Goal: Communication & Community: Answer question/provide support

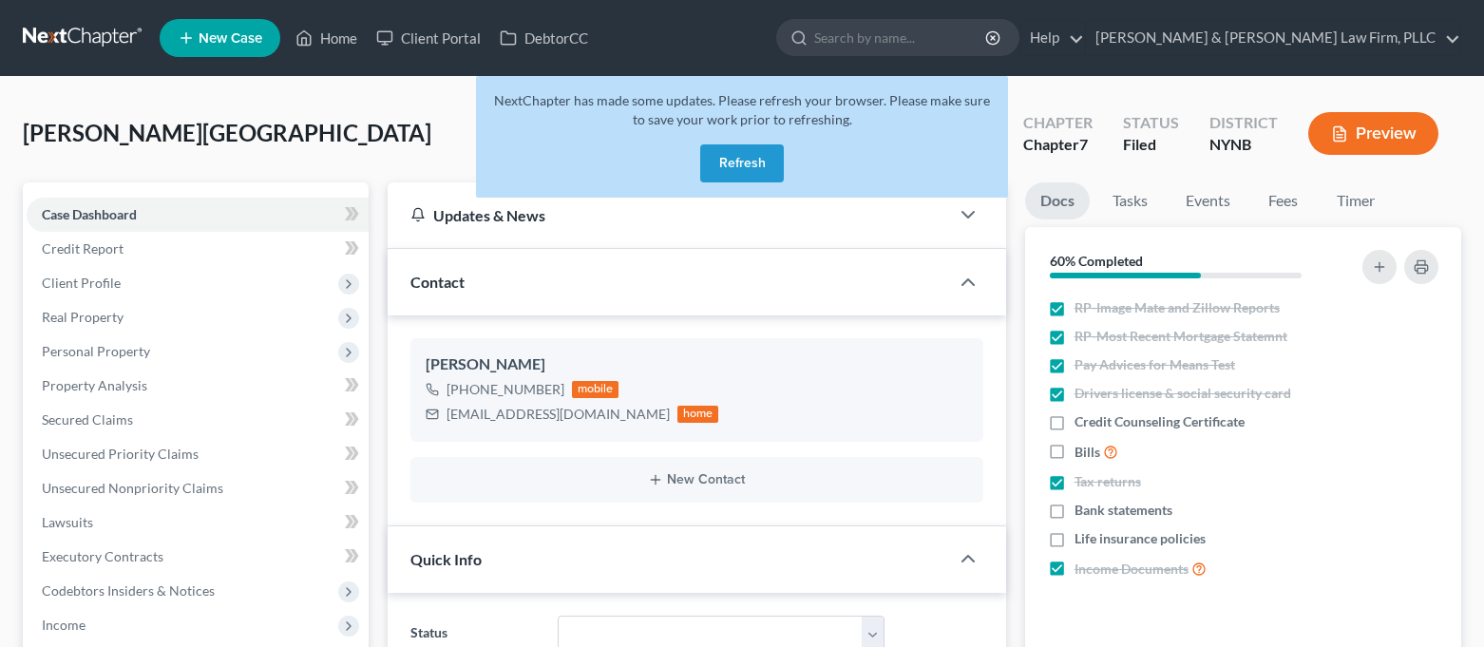
select select "0"
click at [340, 42] on link "Home" at bounding box center [326, 38] width 81 height 34
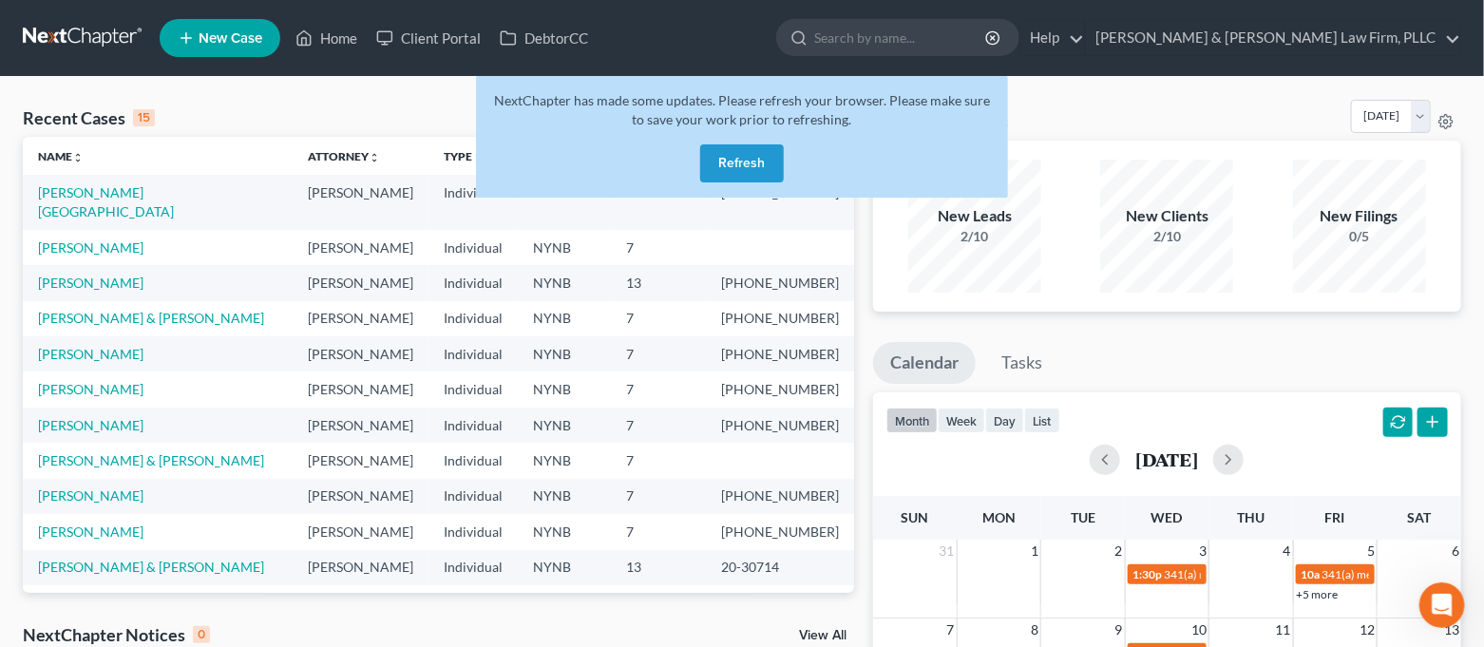
click at [769, 172] on button "Refresh" at bounding box center [742, 163] width 84 height 38
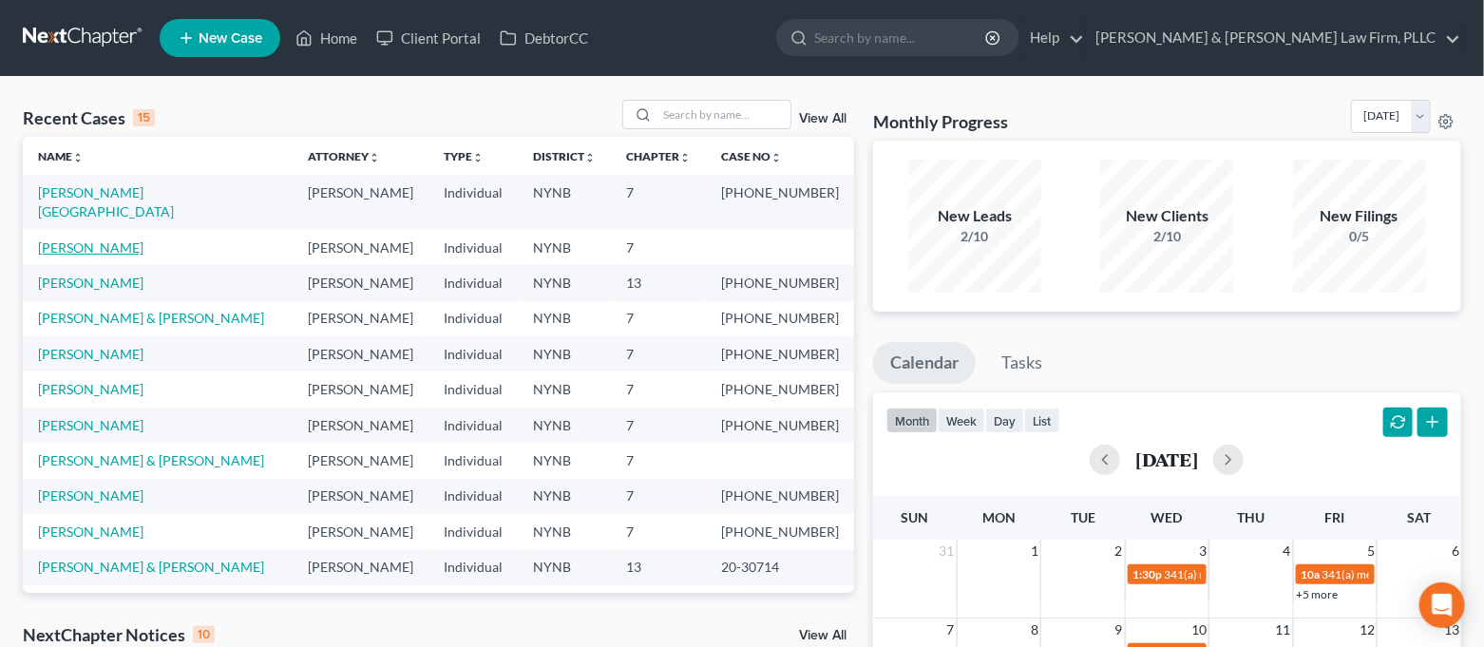
click at [83, 239] on link "[PERSON_NAME]" at bounding box center [90, 247] width 105 height 16
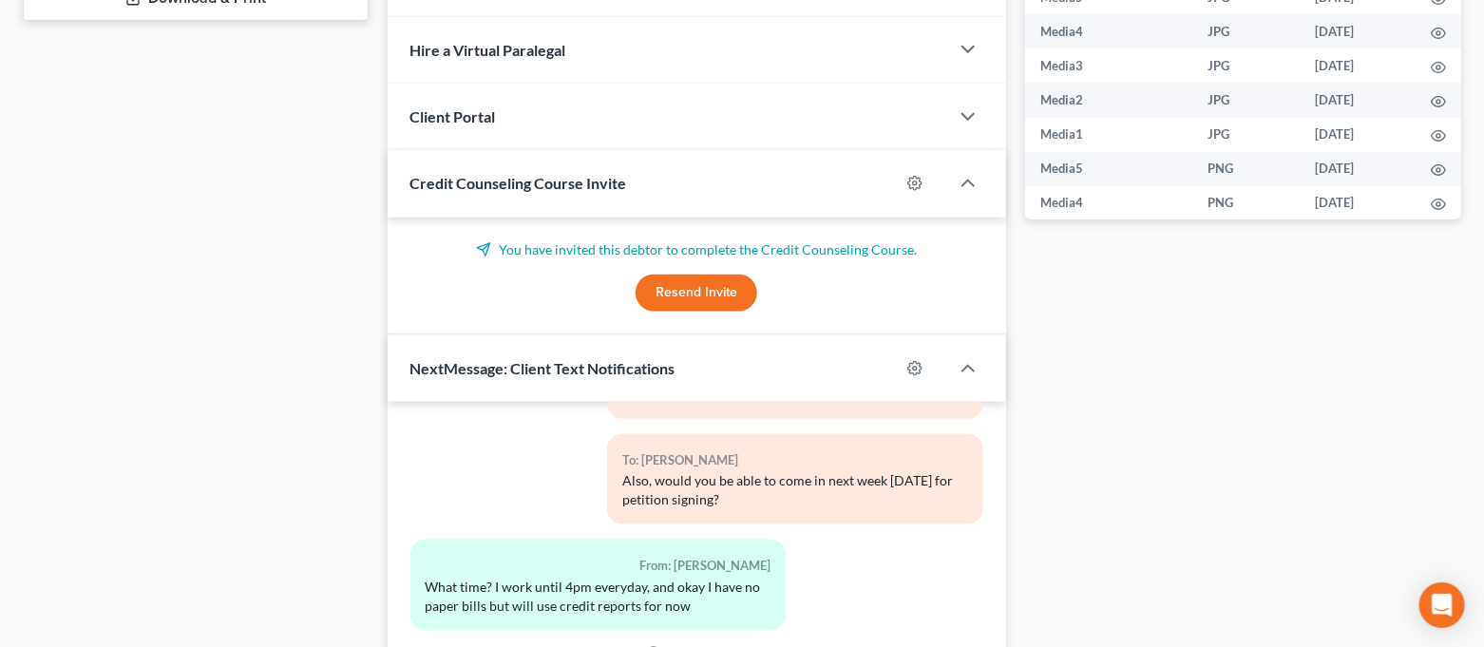
scroll to position [1152, 0]
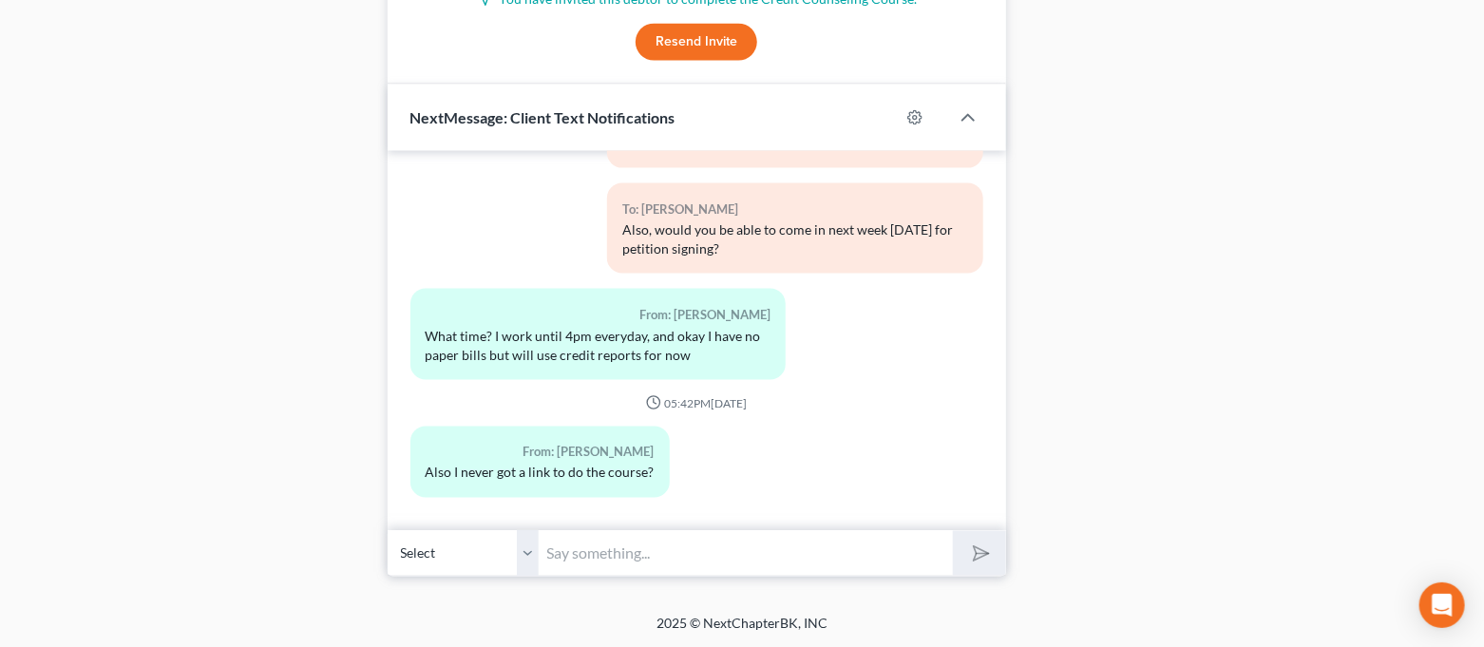
click at [731, 544] on input "text" at bounding box center [747, 553] width 414 height 47
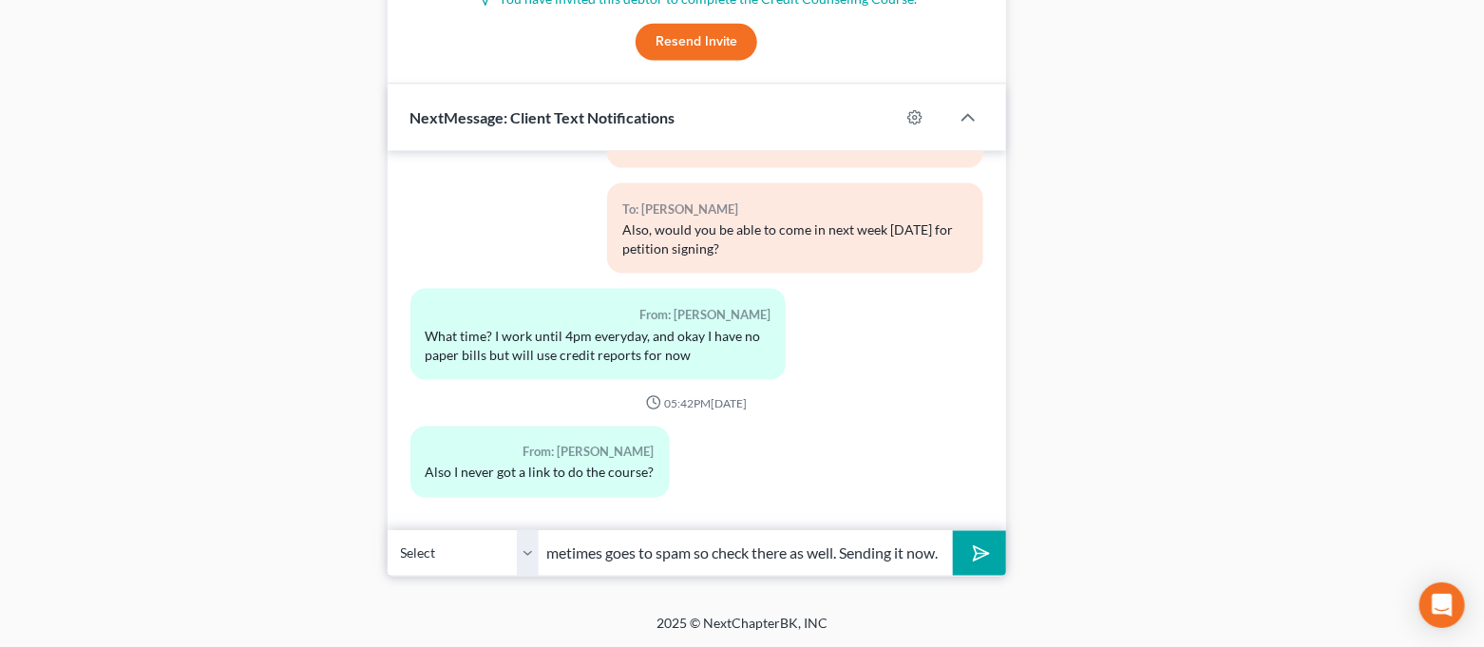
scroll to position [0, 463]
type input "I can resend the invite. It does not come directly from my email and sometimes …"
click at [953, 531] on button "submit" at bounding box center [979, 553] width 52 height 45
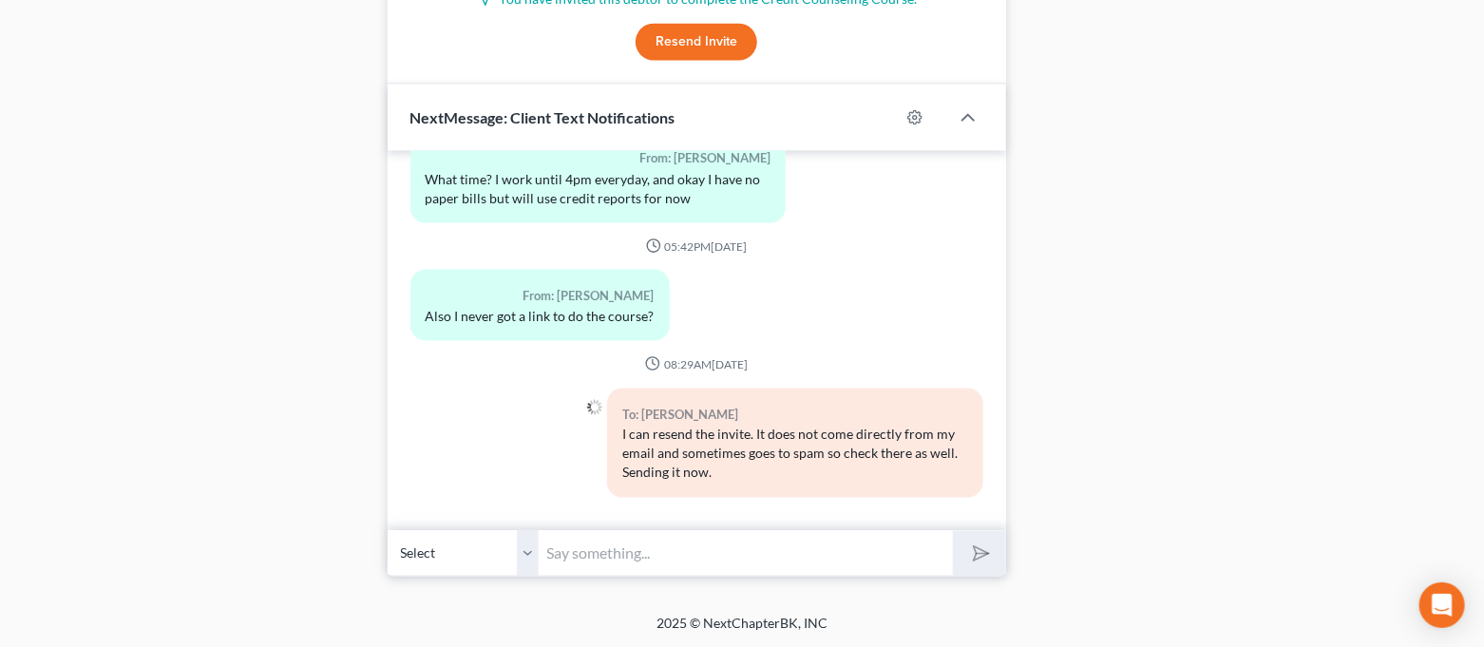
scroll to position [1026, 0]
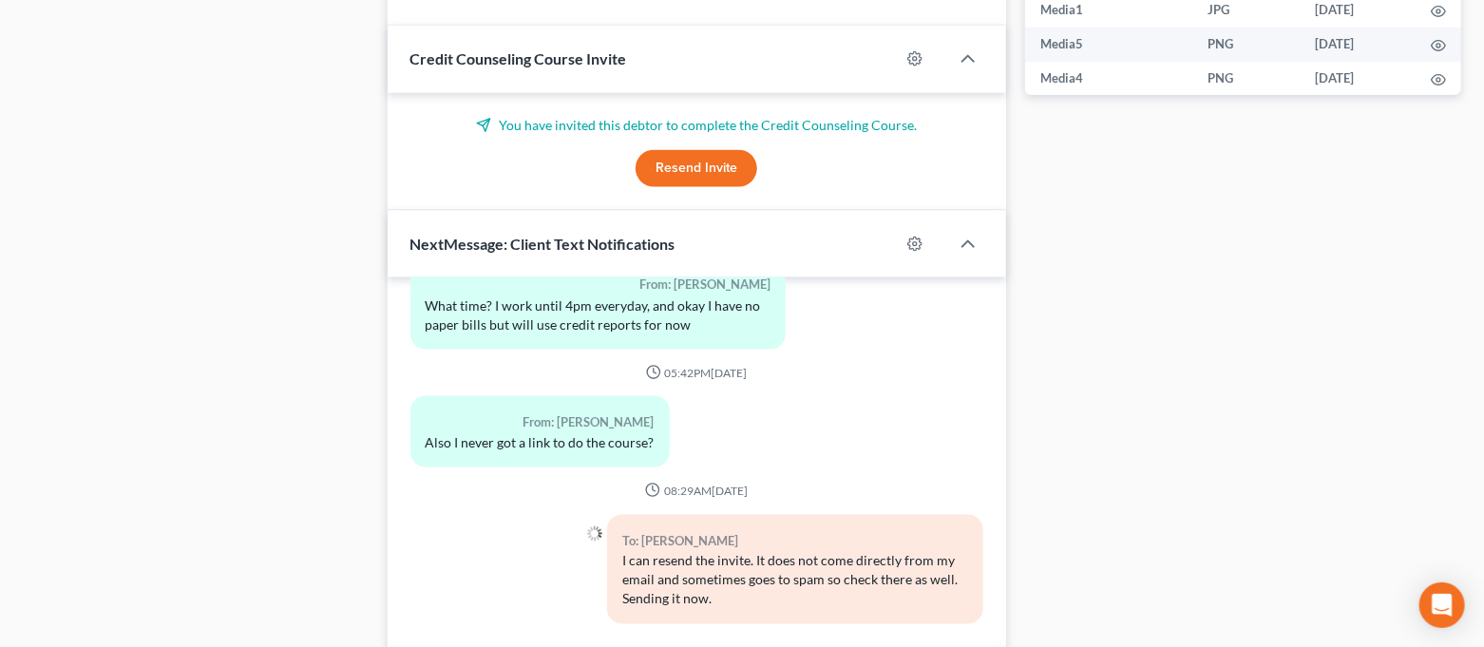
click at [709, 168] on button "Resend Invite" at bounding box center [697, 169] width 122 height 38
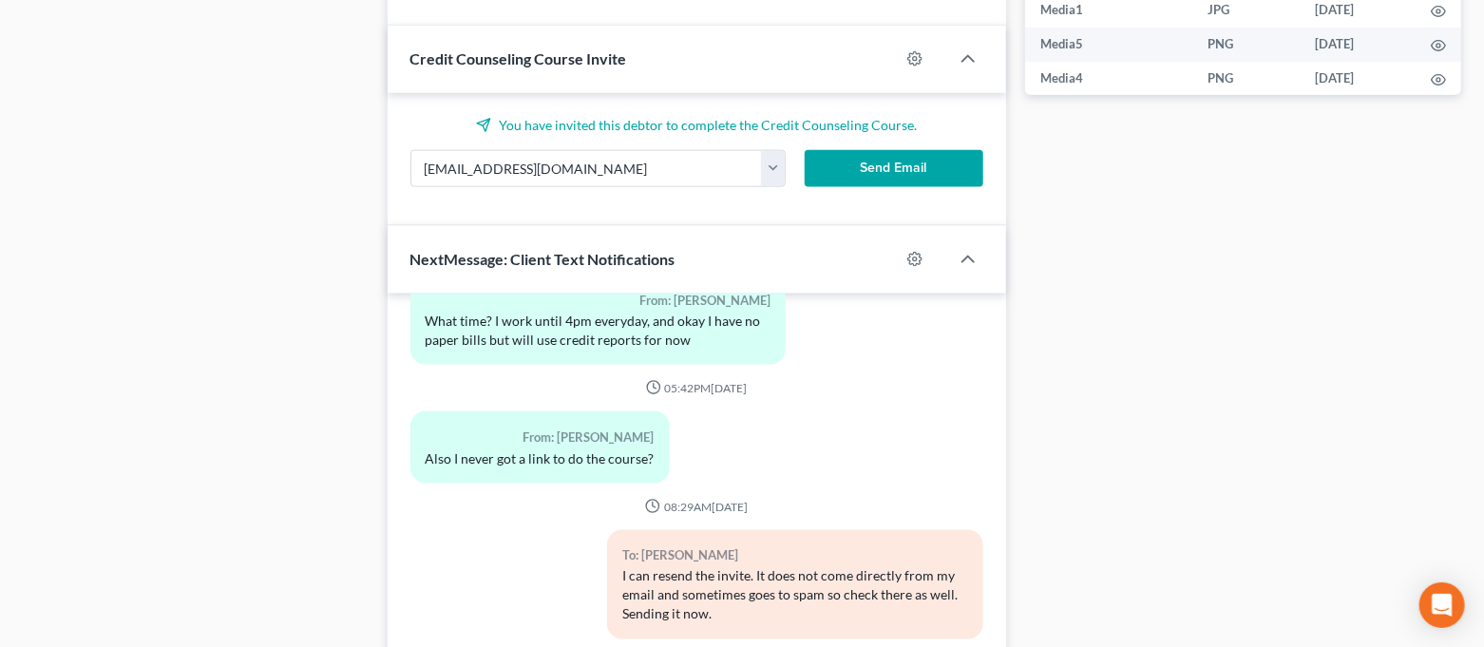
click at [901, 165] on button "Send Email" at bounding box center [894, 169] width 179 height 38
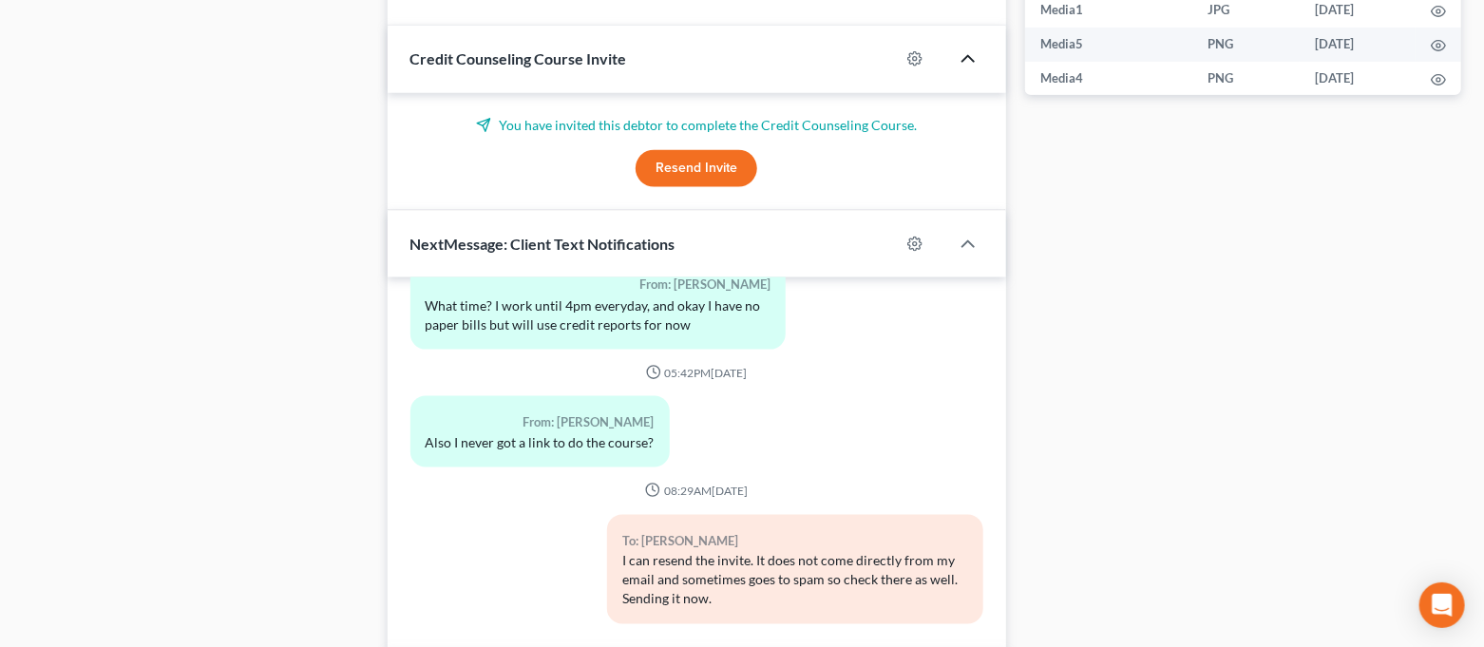
click at [970, 58] on icon "button" at bounding box center [968, 59] width 23 height 23
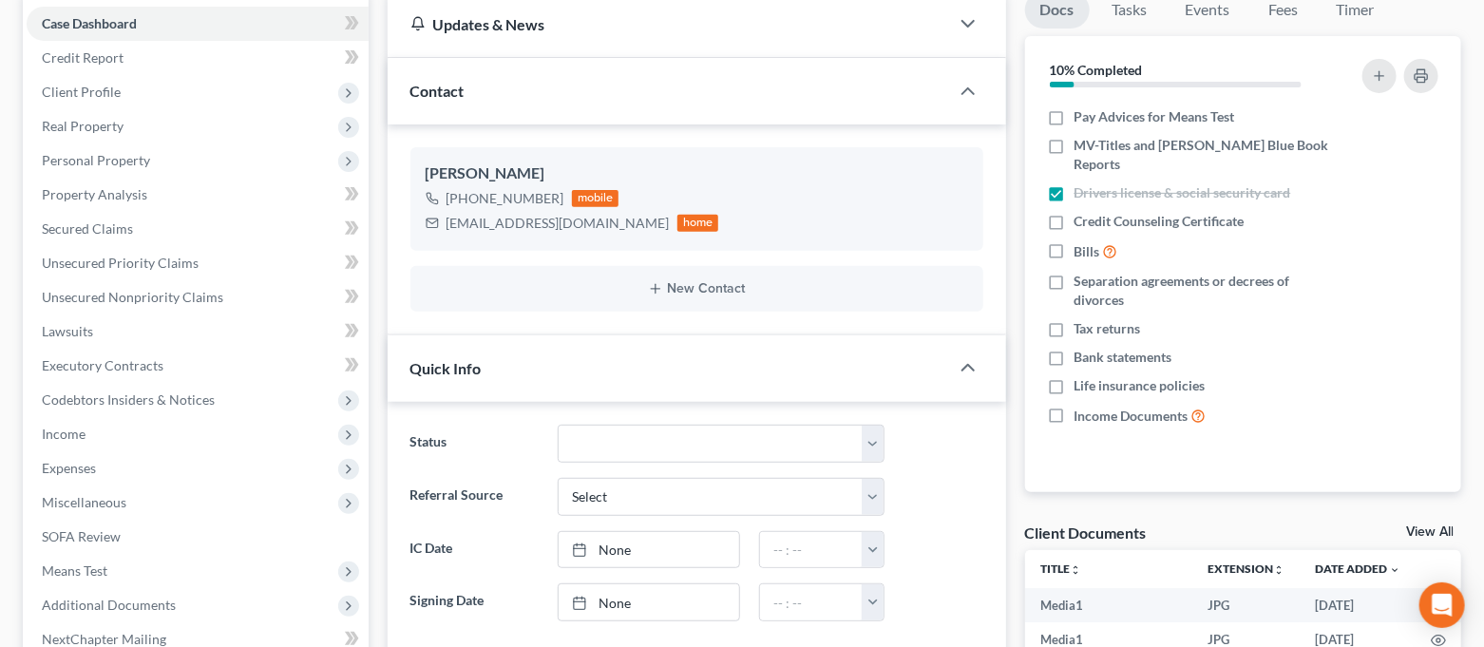
scroll to position [0, 0]
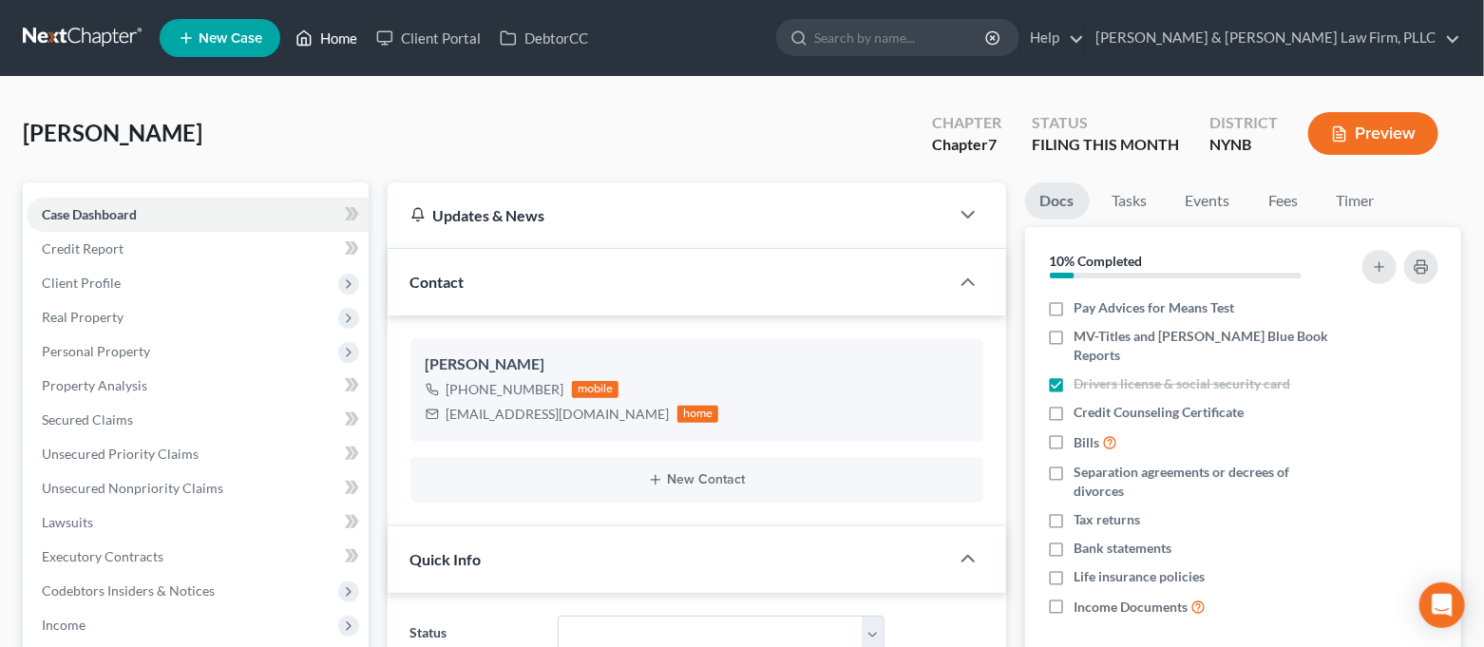
click at [303, 35] on icon at bounding box center [303, 38] width 17 height 23
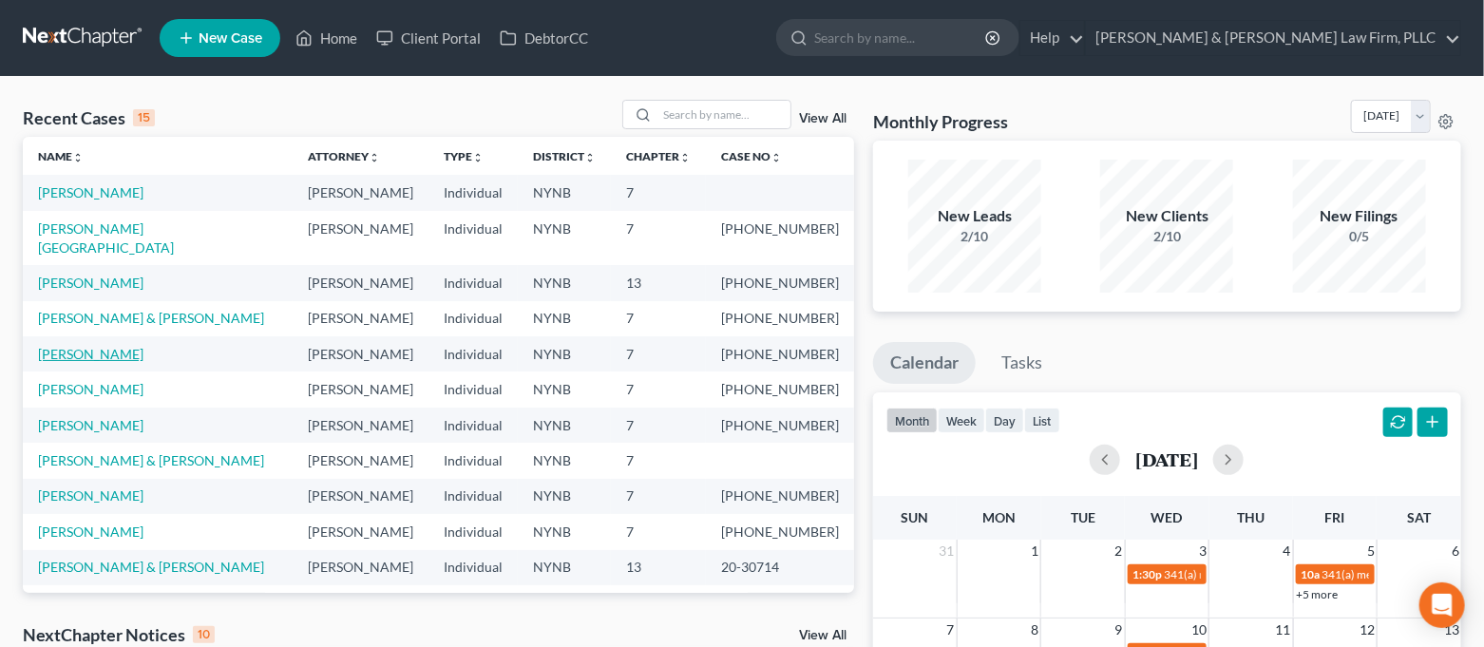
click at [95, 346] on link "[PERSON_NAME]" at bounding box center [90, 354] width 105 height 16
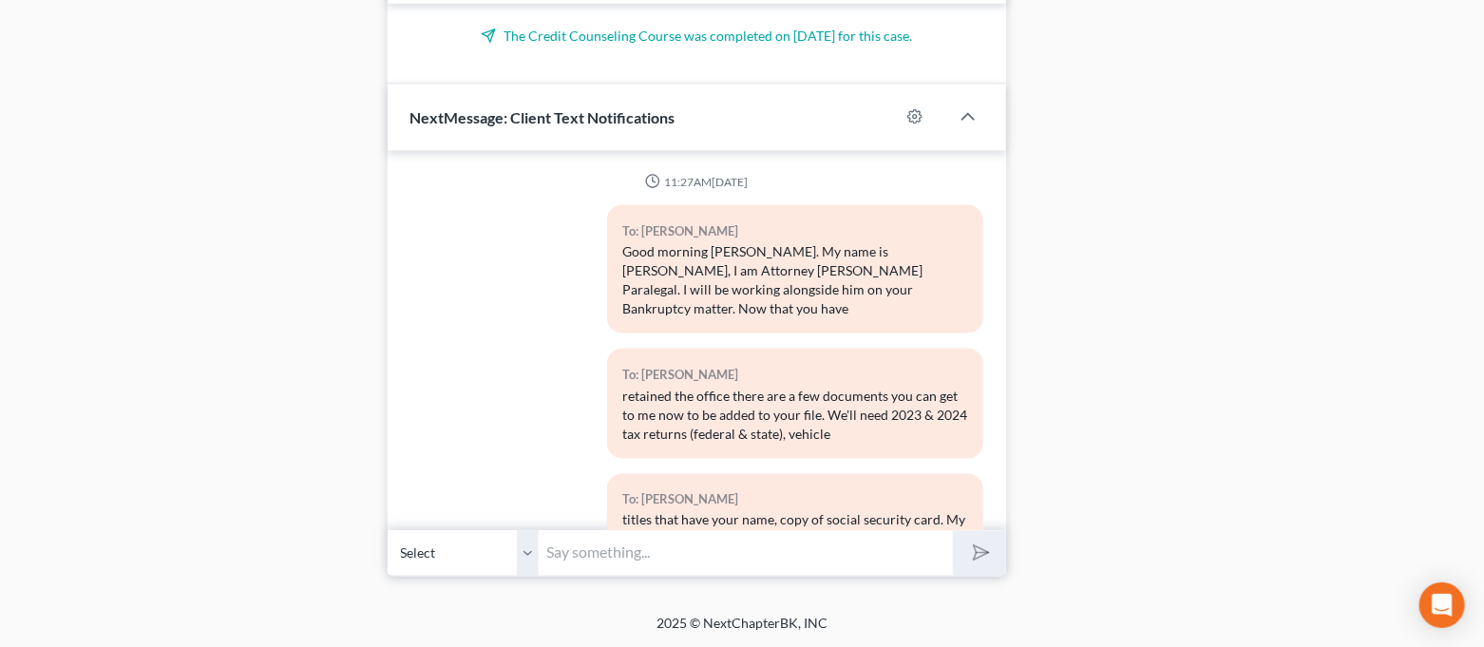
scroll to position [8868, 0]
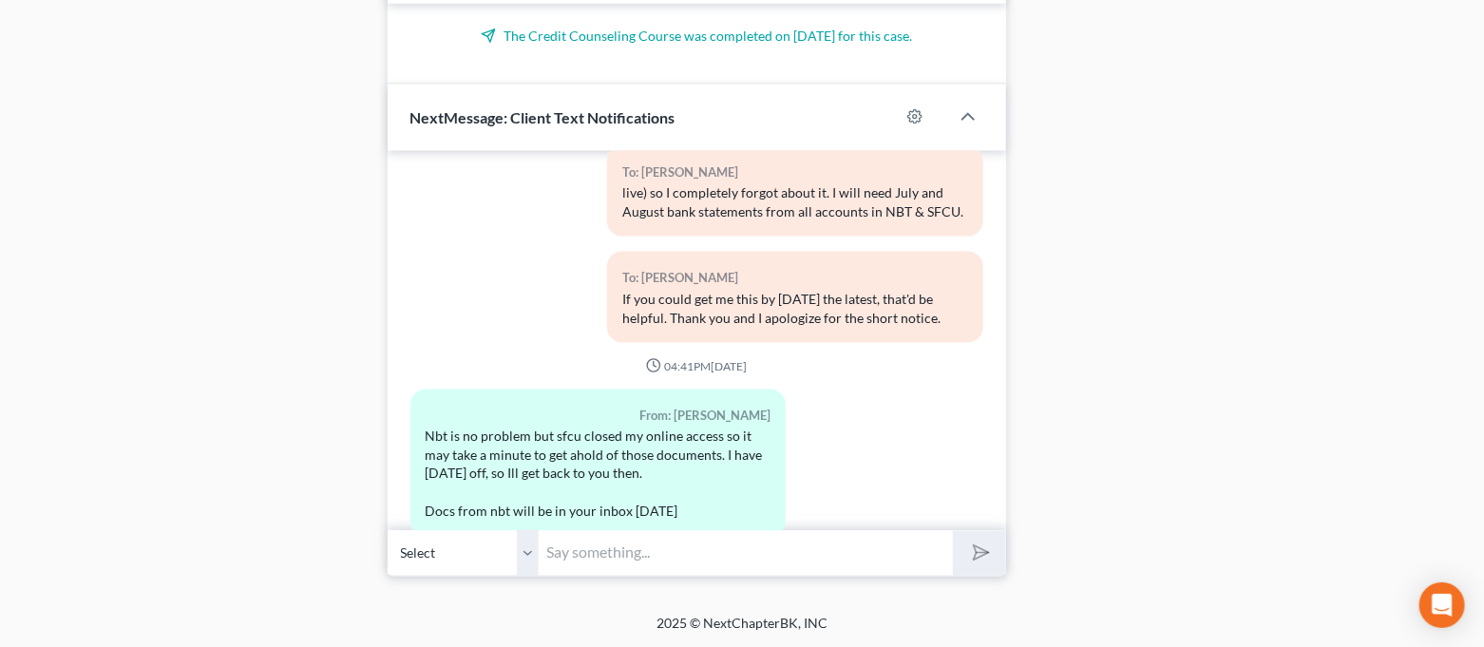
click at [743, 543] on input "text" at bounding box center [747, 553] width 414 height 47
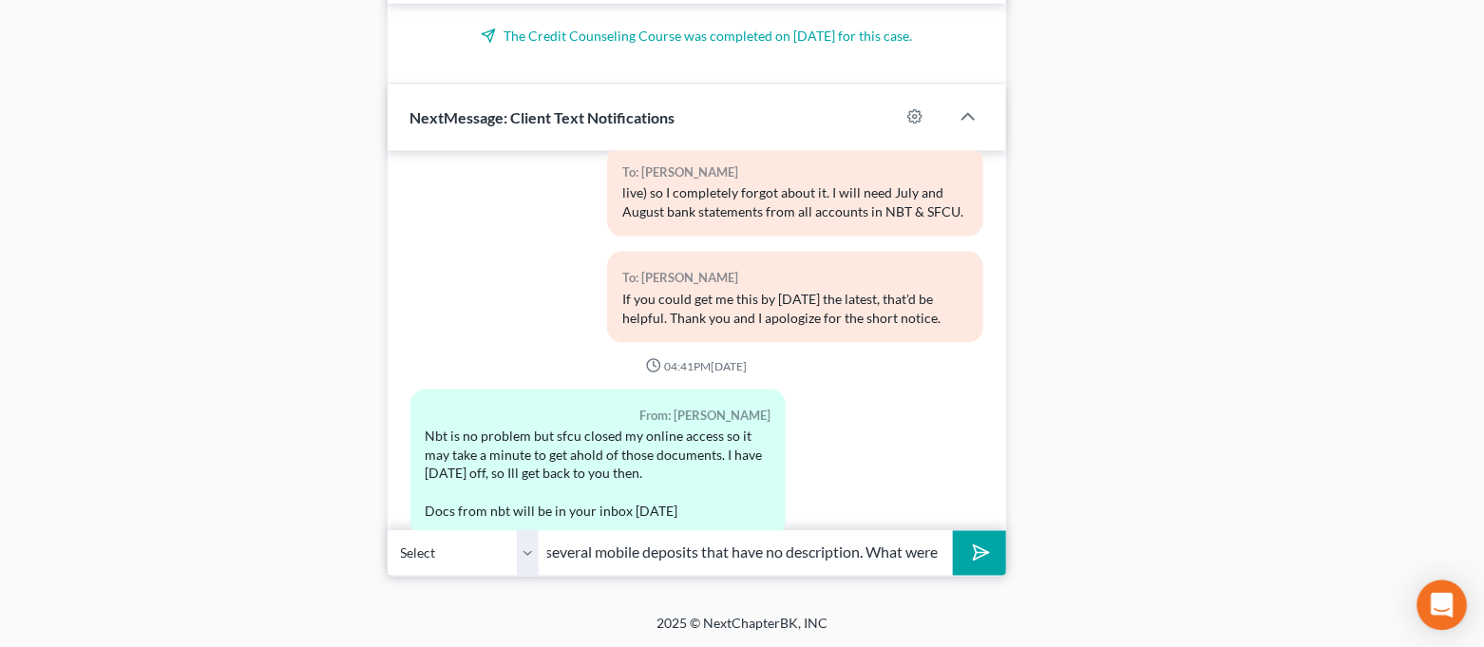
scroll to position [0, 608]
type input "Thank you!! I just did a quick skim and the only thing I see that could be ques…"
click at [1458, 610] on div "Open Intercom Messenger" at bounding box center [1443, 606] width 50 height 50
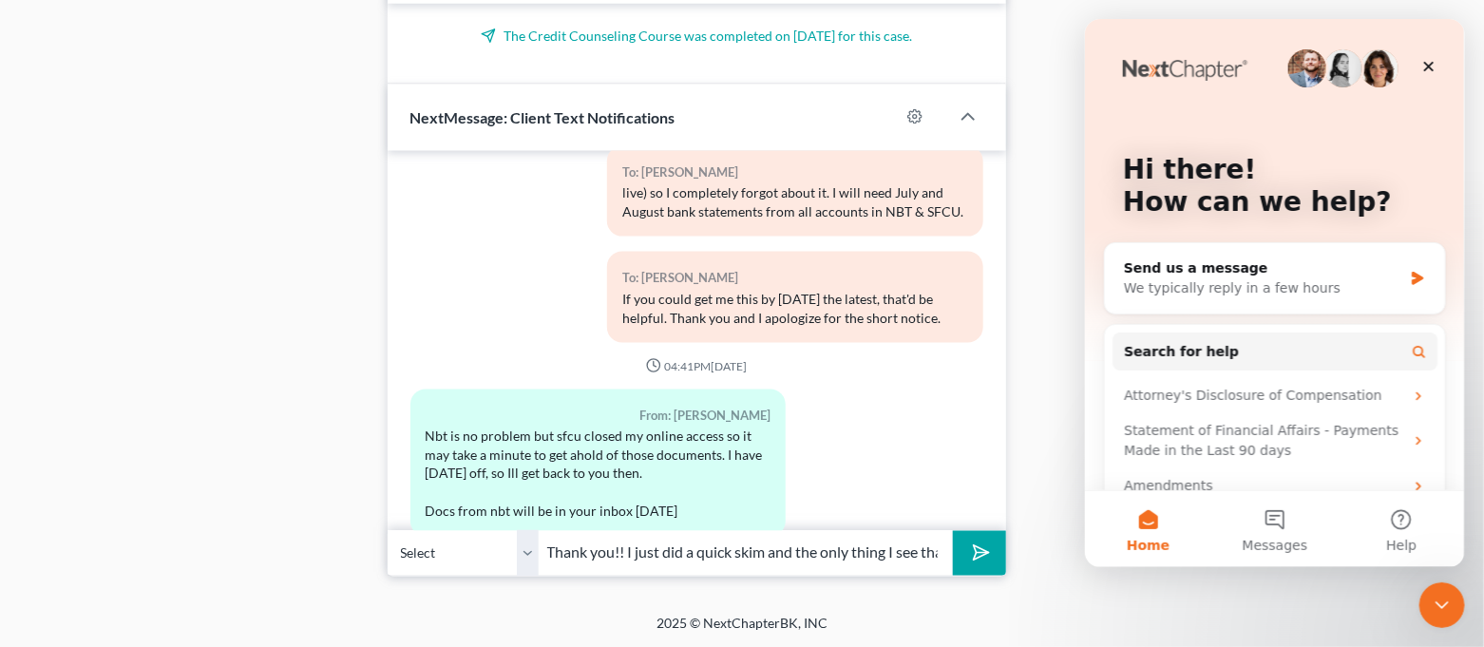
scroll to position [0, 0]
click at [1282, 516] on button "Messages" at bounding box center [1273, 529] width 126 height 76
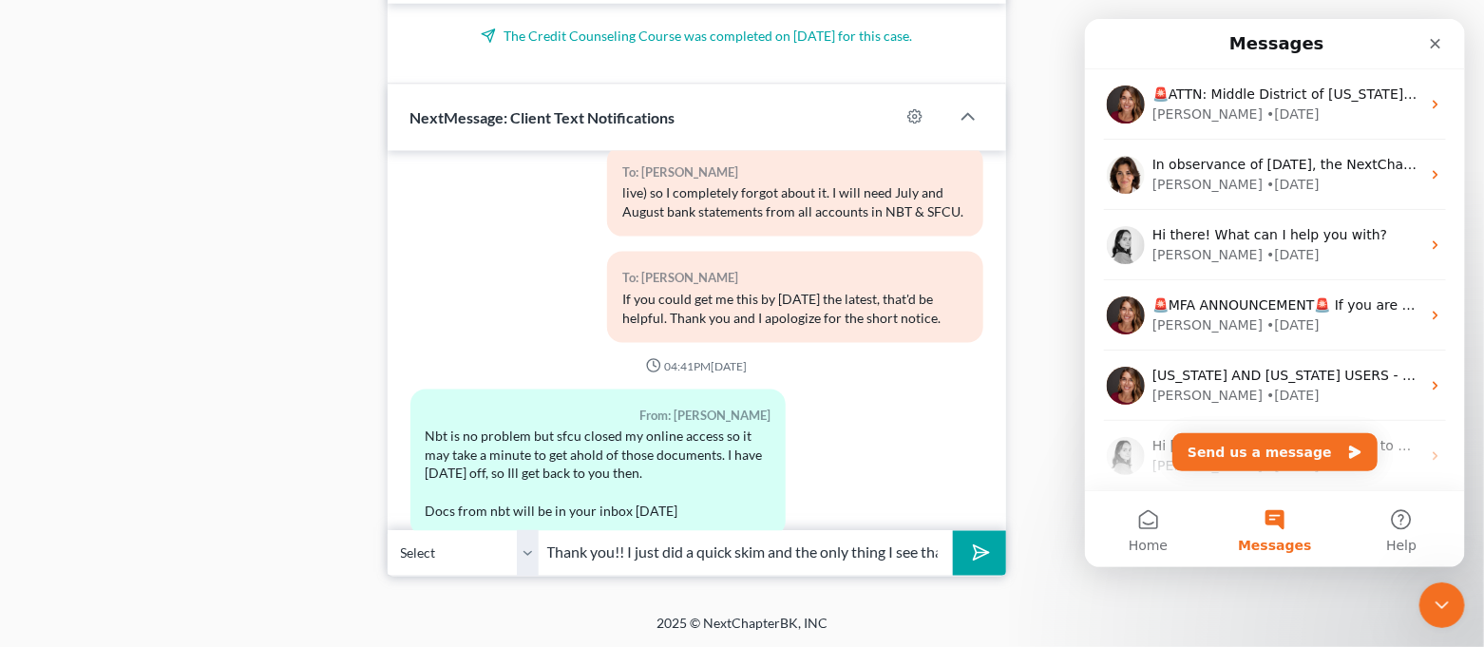
click at [1266, 114] on div "[PERSON_NAME] • [DATE]" at bounding box center [1286, 115] width 268 height 20
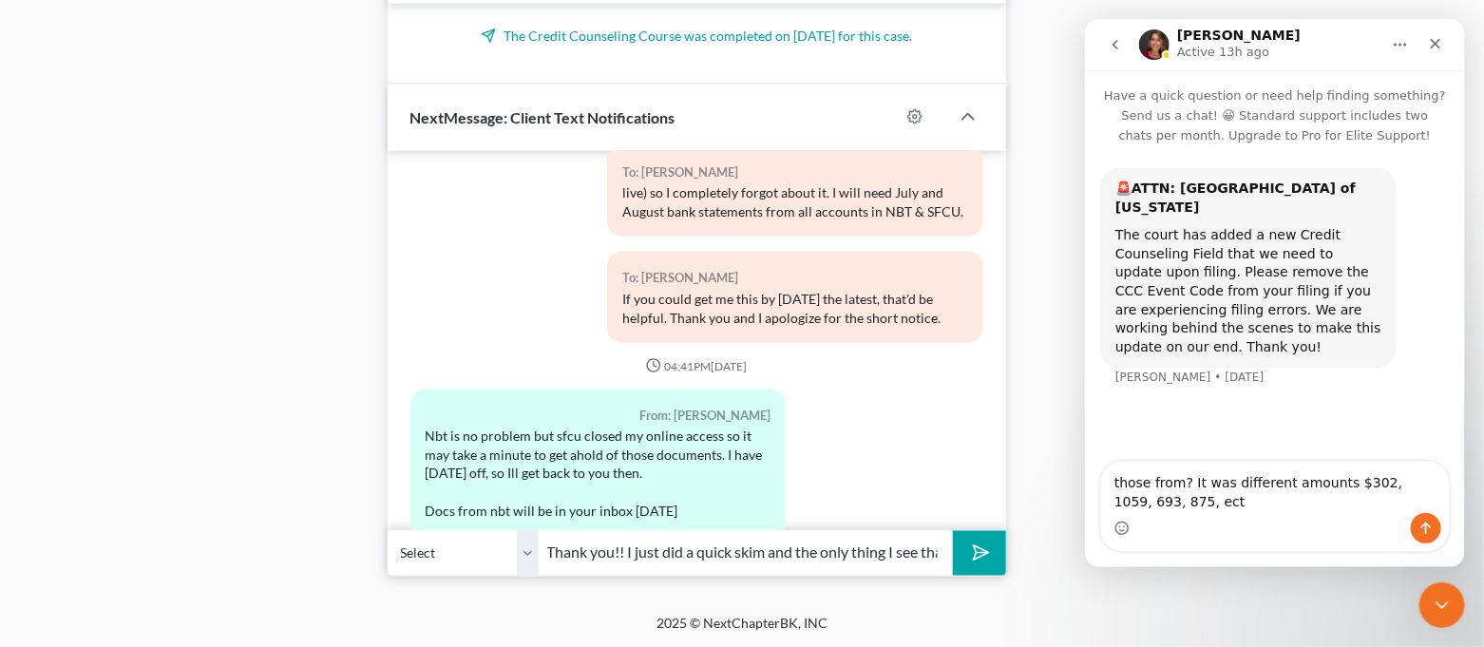
type textarea "those from? It was different amounts $302, 1059, 693, 875, ect."
drag, startPoint x: 1178, startPoint y: 504, endPoint x: 1096, endPoint y: 486, distance: 83.7
click at [1096, 486] on div "those from? It was different amounts $302, 1059, 693, 875, ect. those from? It …" at bounding box center [1274, 506] width 380 height 91
click at [1450, 611] on icon "Close Intercom Messenger" at bounding box center [1439, 602] width 23 height 23
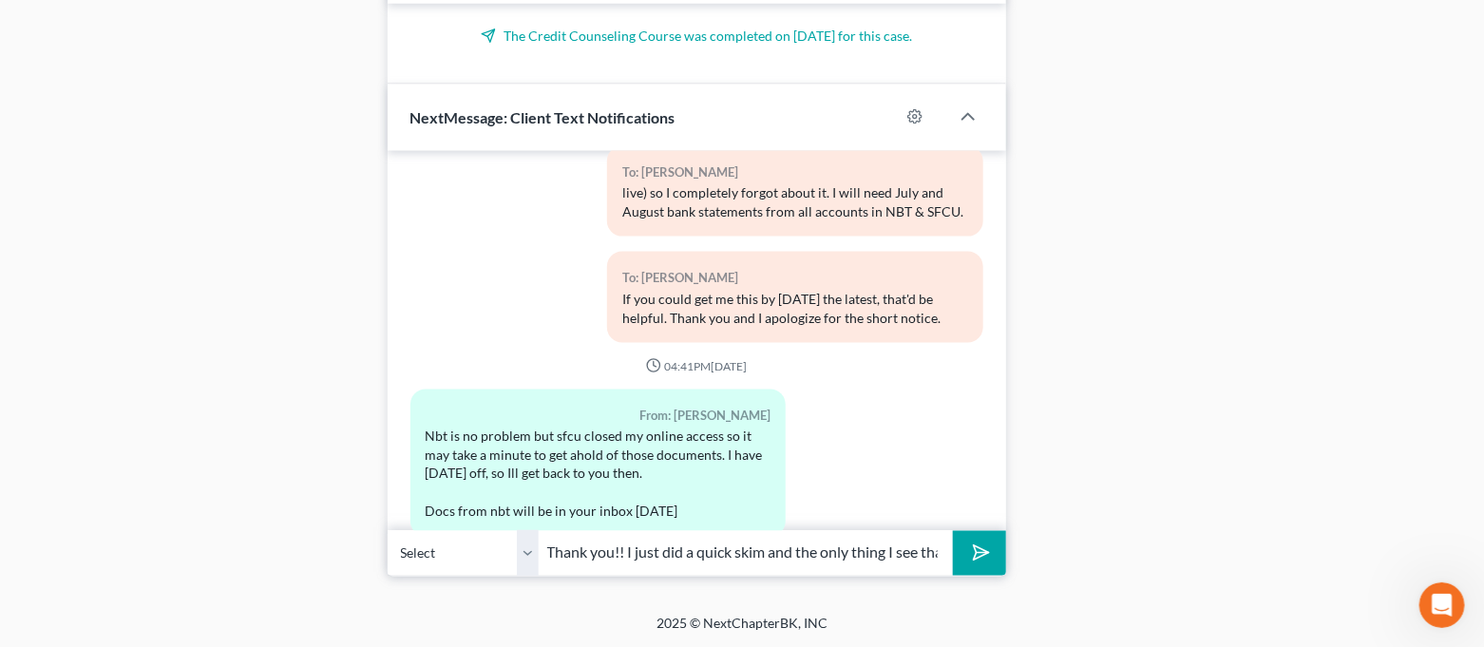
click at [975, 562] on icon "submit" at bounding box center [977, 553] width 27 height 27
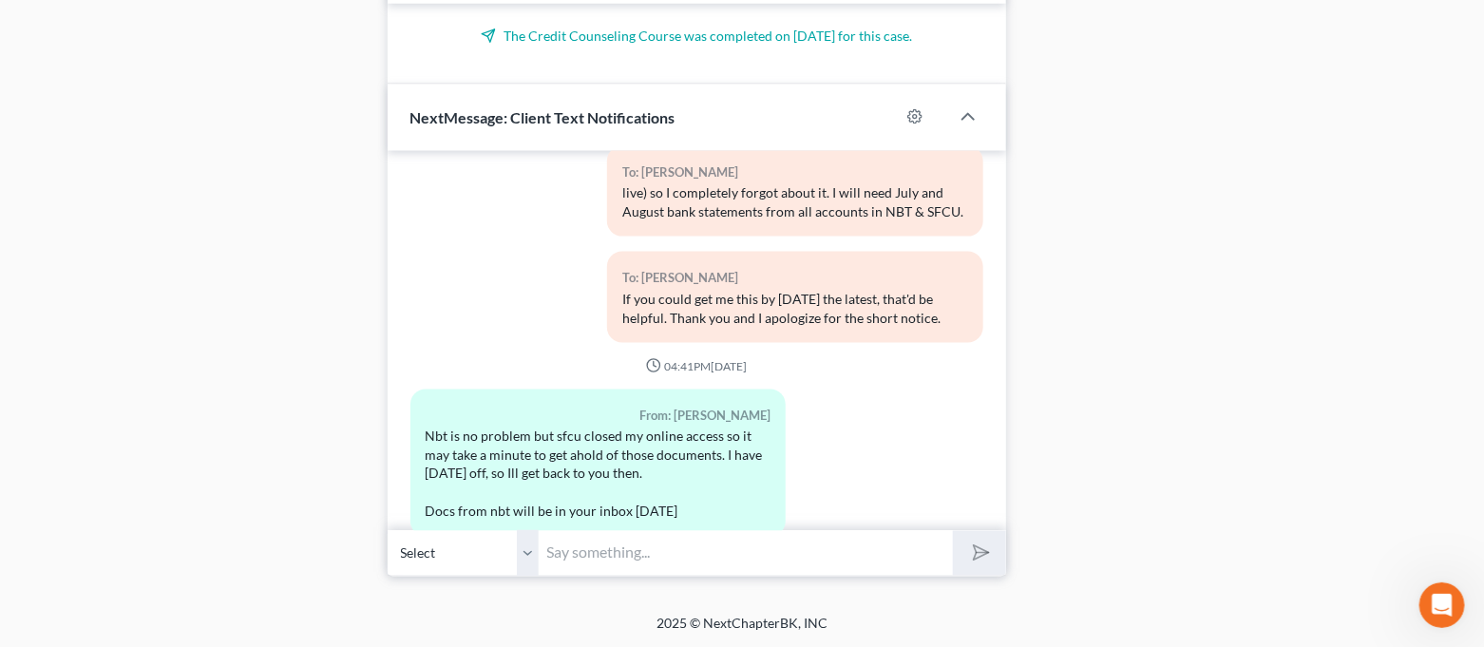
scroll to position [9024, 0]
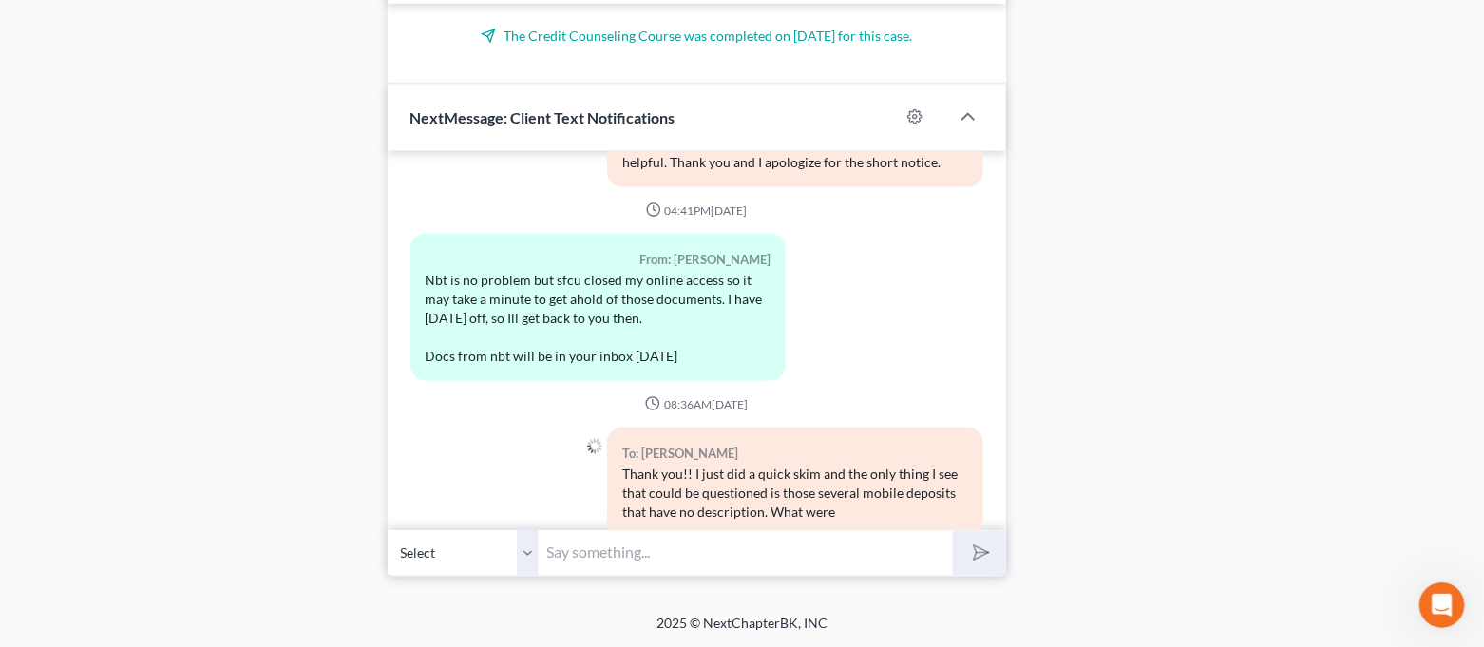
paste input "those from? It was different amounts $302, 1059, 693, 875, ect."
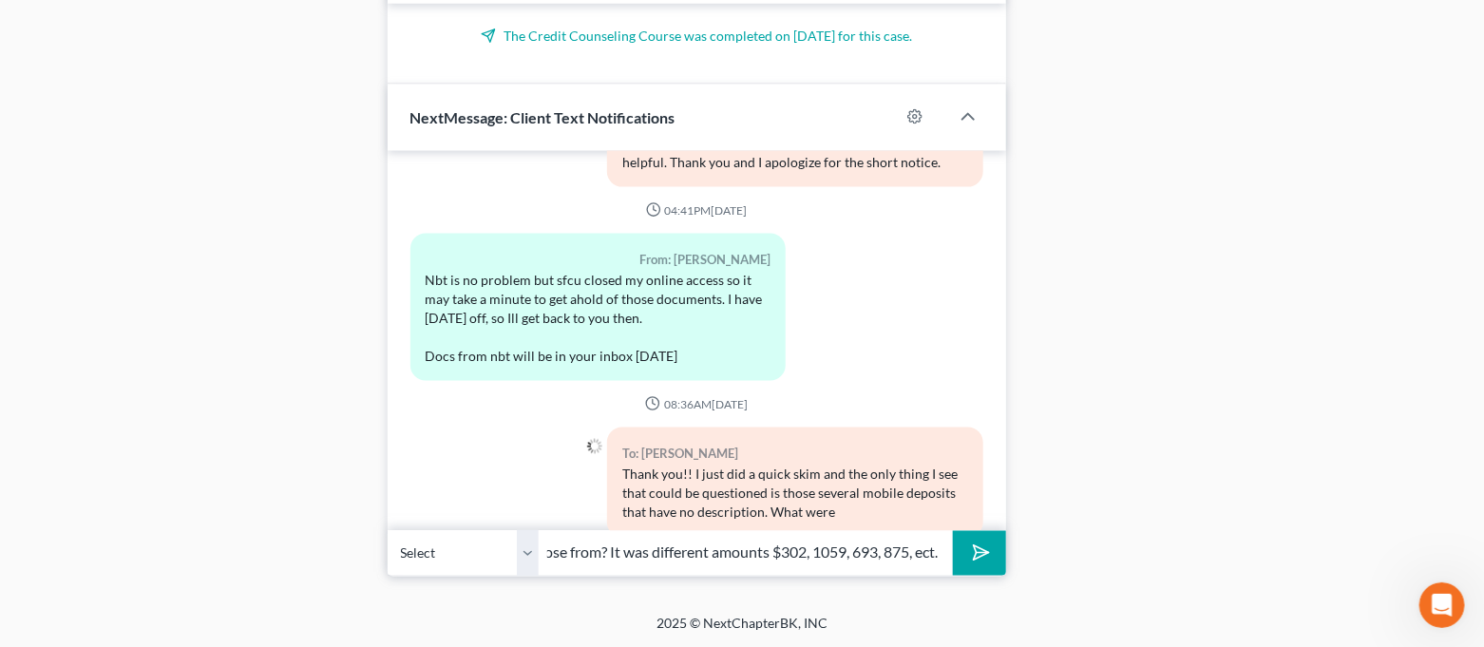
type input "those from? It was different amounts $302, 1059, 693, 875, ect."
click at [972, 558] on icon "submit" at bounding box center [977, 553] width 27 height 27
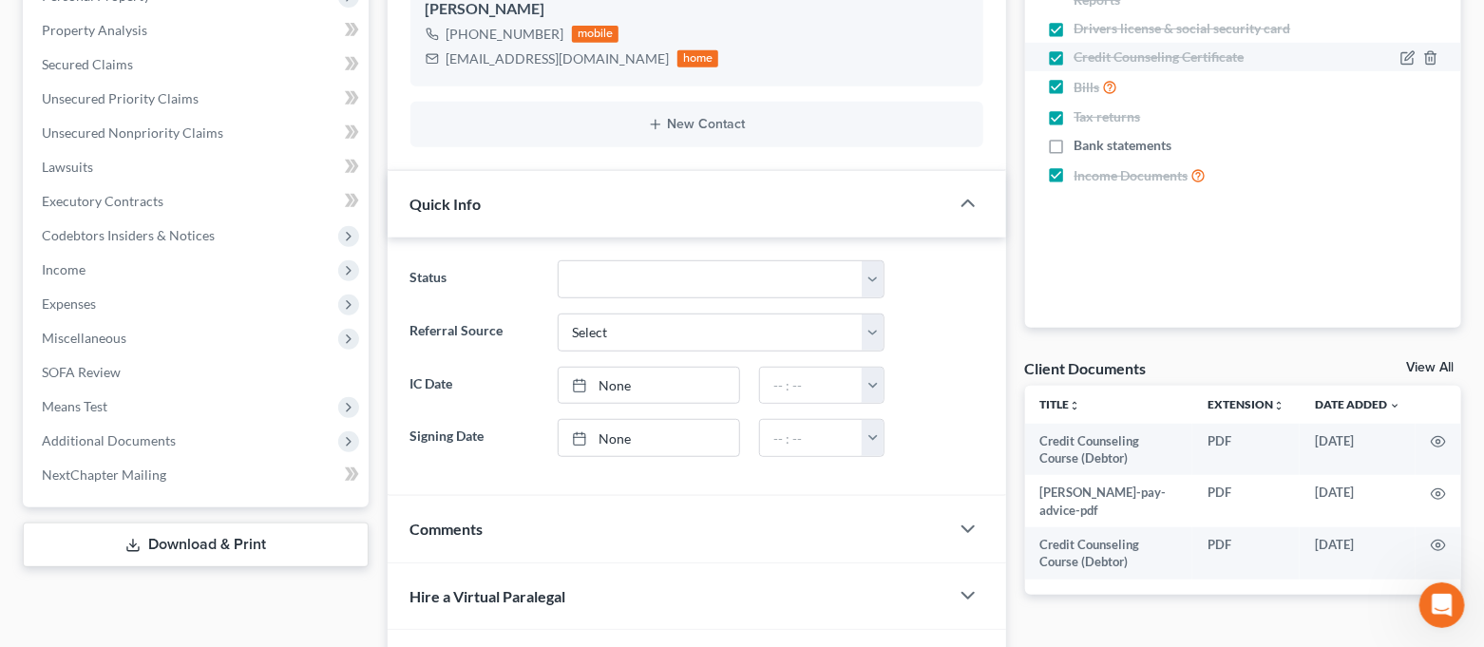
scroll to position [0, 0]
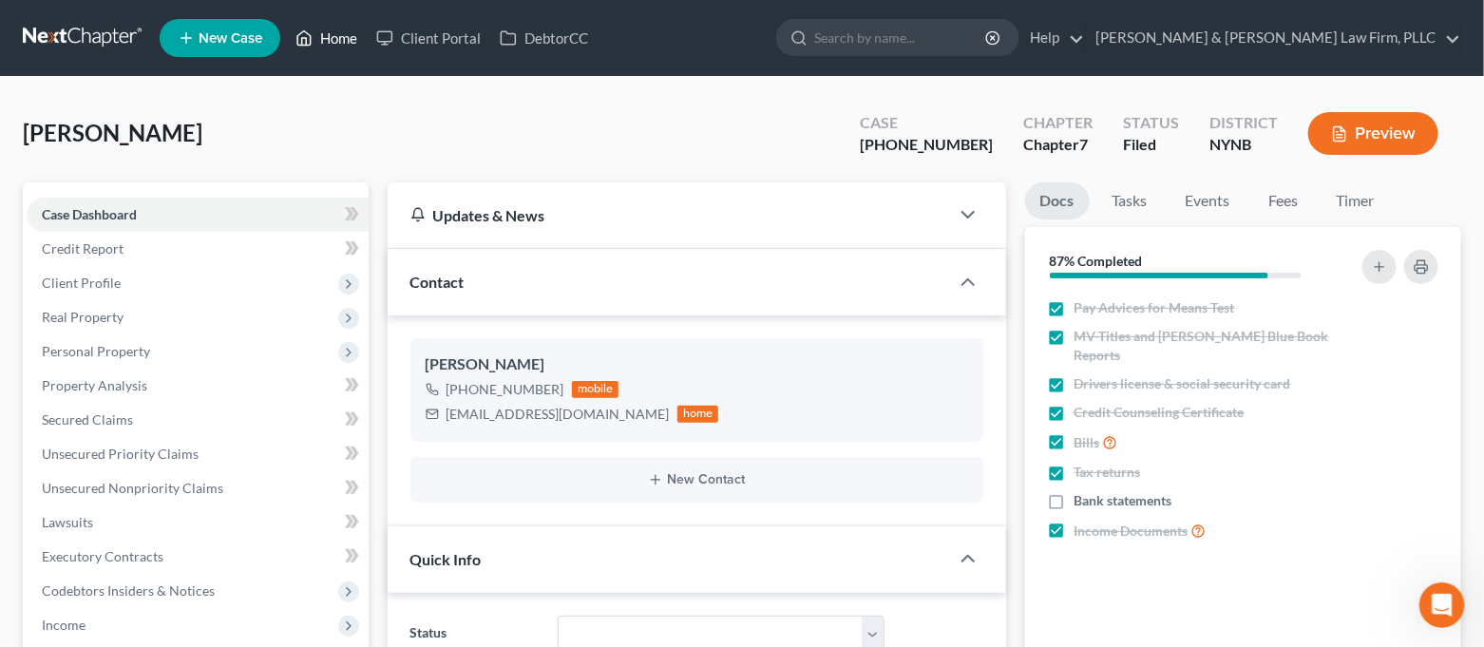
click at [294, 24] on link "Home" at bounding box center [326, 38] width 81 height 34
